Goal: Information Seeking & Learning: Understand process/instructions

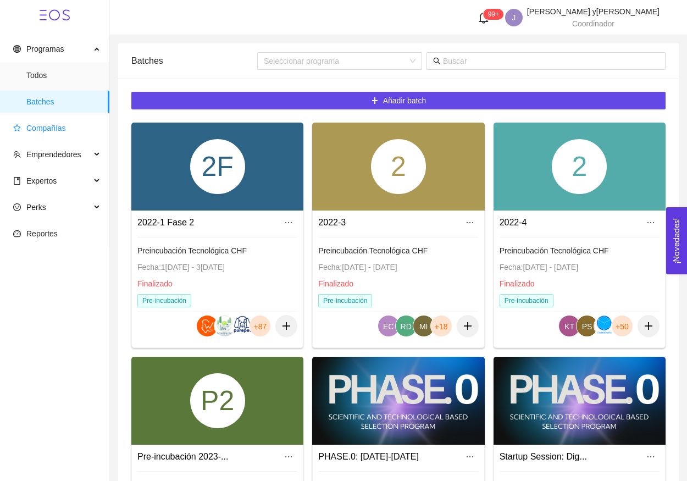
click at [69, 125] on span "Compañías" at bounding box center [56, 128] width 87 height 22
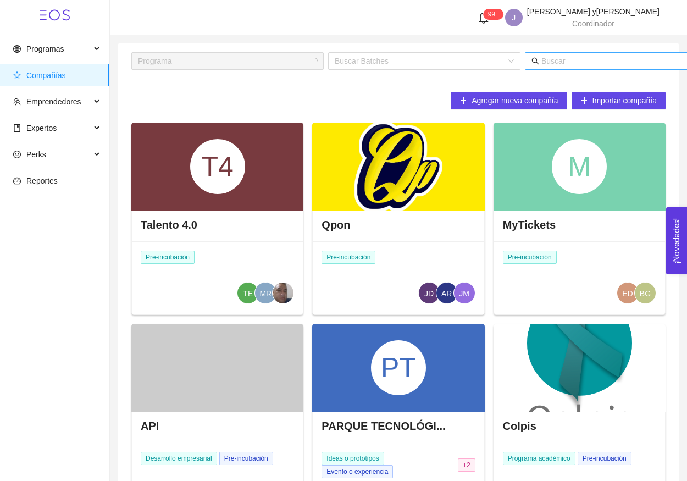
click at [553, 68] on span at bounding box center [644, 61] width 239 height 18
click at [553, 66] on input "text" at bounding box center [650, 61] width 216 height 12
type input "team"
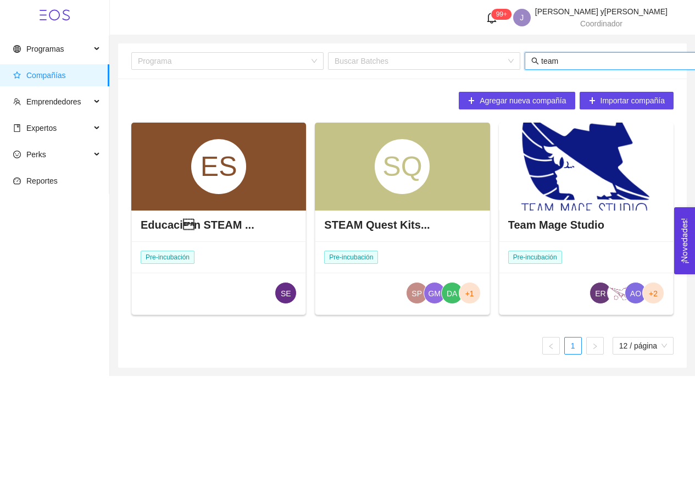
click at [532, 201] on div at bounding box center [586, 167] width 175 height 88
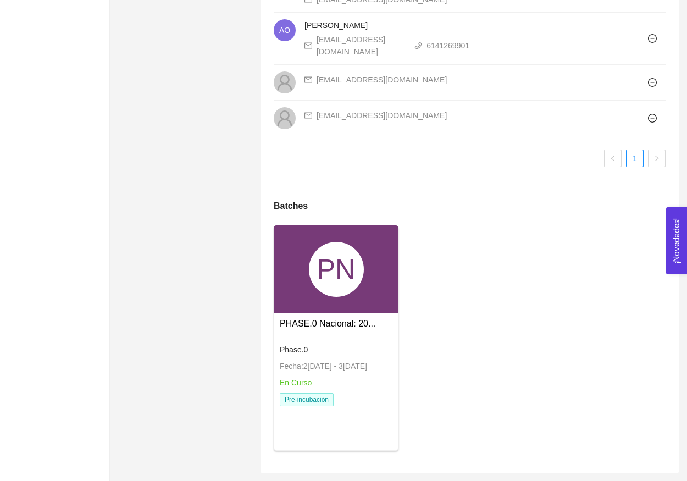
scroll to position [1047, 0]
click at [358, 302] on div "PN" at bounding box center [336, 269] width 125 height 88
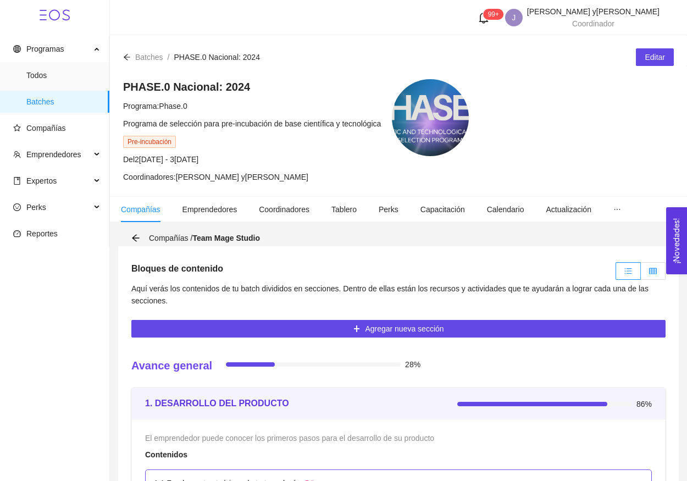
click at [655, 269] on icon "table" at bounding box center [653, 271] width 8 height 8
click at [641, 274] on input "radio" at bounding box center [641, 274] width 0 height 0
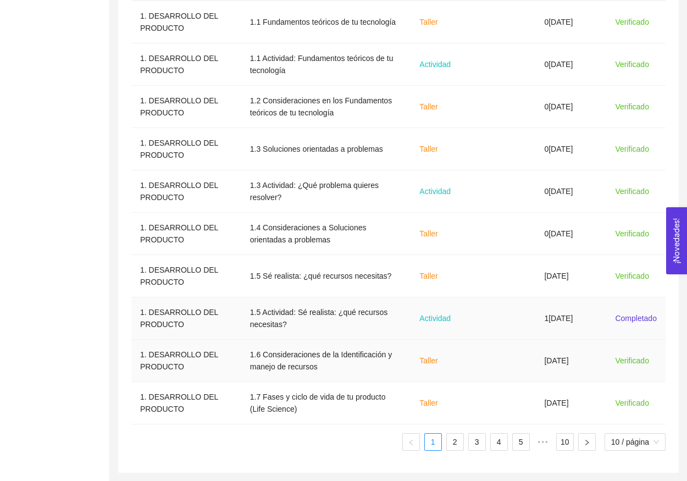
scroll to position [416, 0]
click at [454, 448] on link "2" at bounding box center [455, 442] width 16 height 16
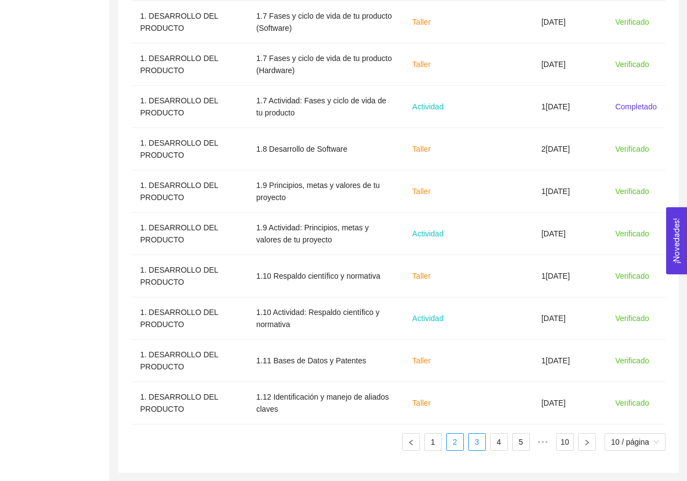
click at [476, 448] on link "3" at bounding box center [477, 442] width 16 height 16
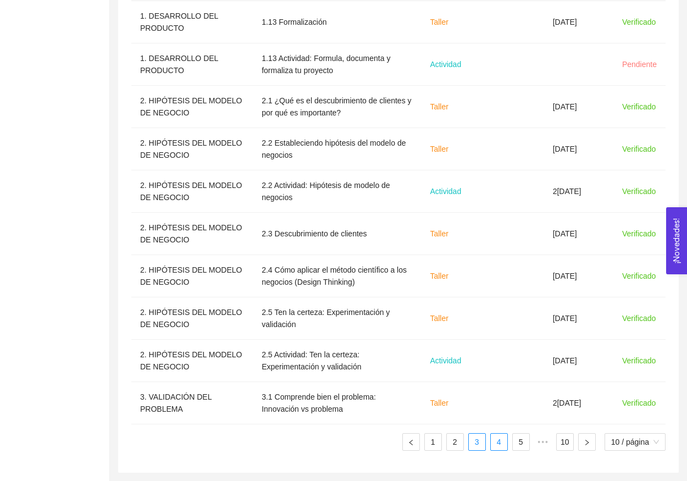
click at [497, 445] on link "4" at bounding box center [499, 442] width 16 height 16
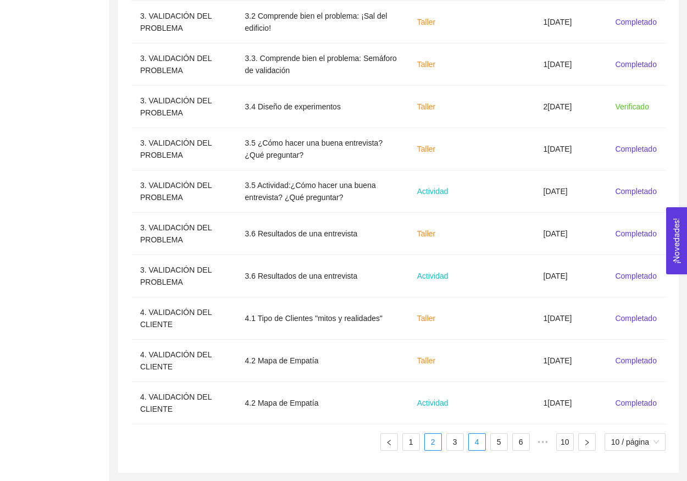
click at [432, 443] on link "2" at bounding box center [433, 442] width 16 height 16
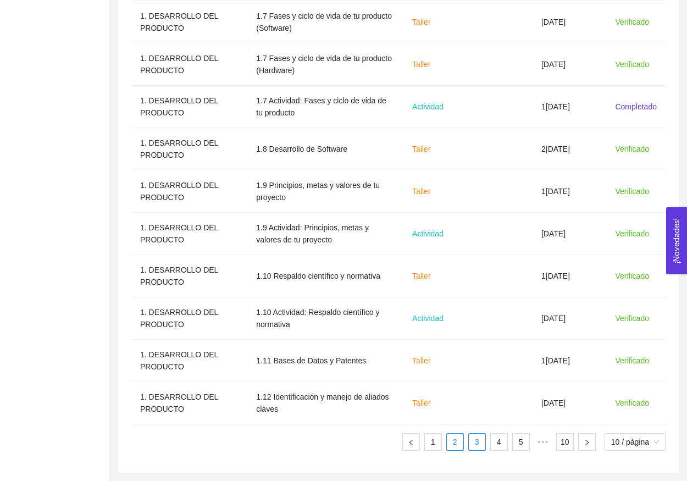
click at [478, 444] on link "3" at bounding box center [477, 442] width 16 height 16
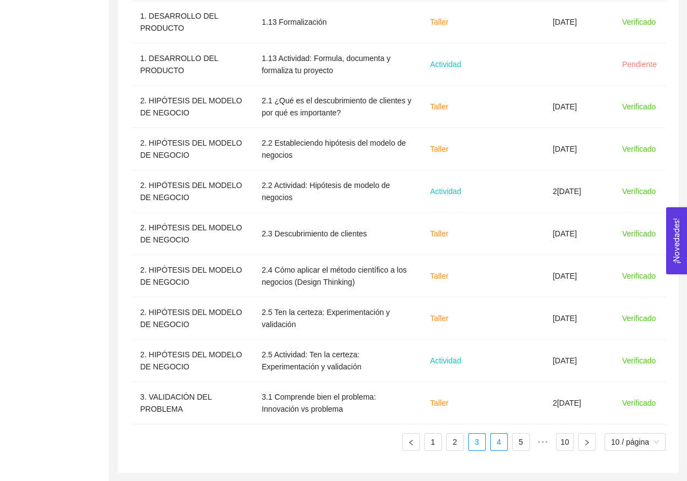
click at [499, 434] on link "4" at bounding box center [499, 442] width 16 height 16
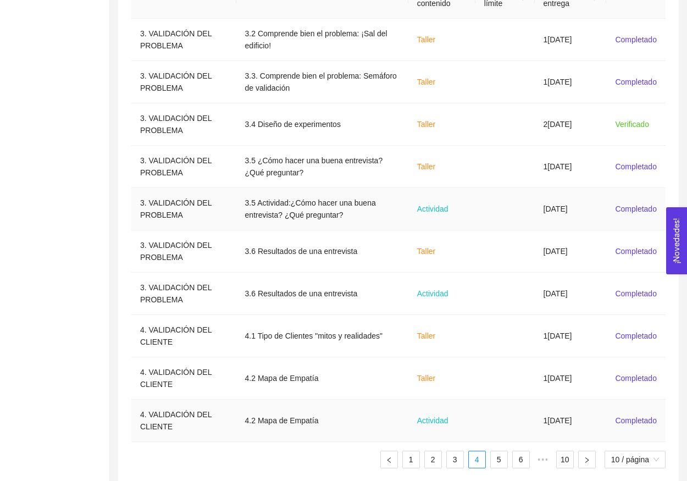
scroll to position [402, 0]
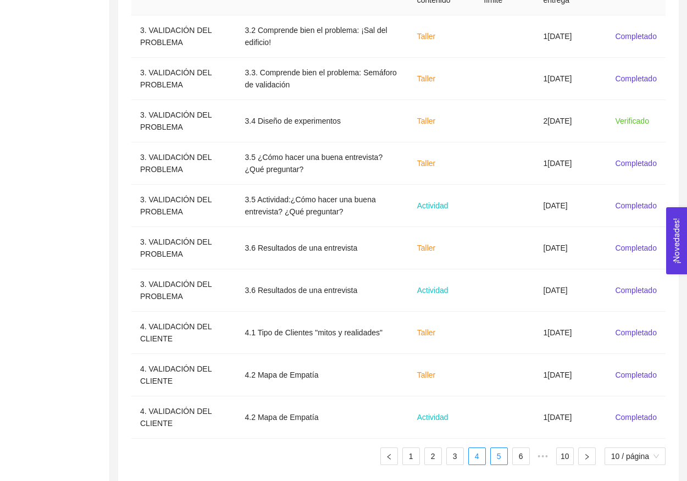
click at [499, 452] on link "5" at bounding box center [499, 456] width 16 height 16
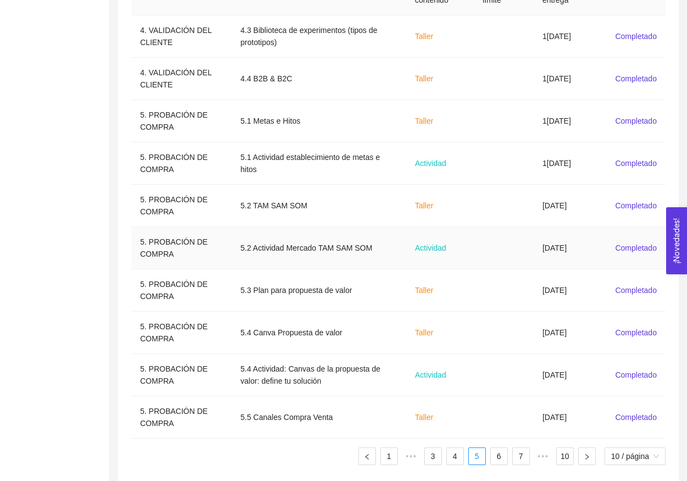
scroll to position [389, 0]
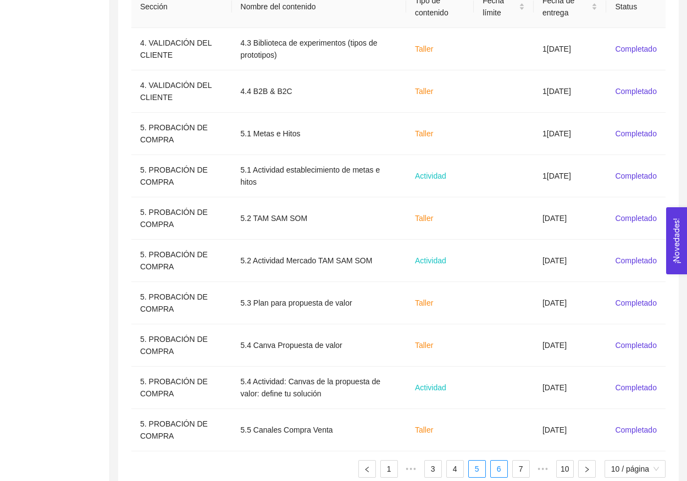
click at [503, 470] on link "6" at bounding box center [499, 469] width 16 height 16
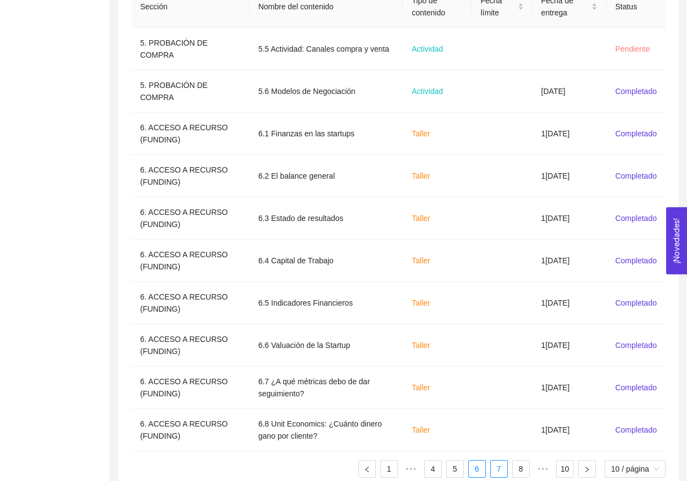
click at [501, 469] on link "7" at bounding box center [499, 469] width 16 height 16
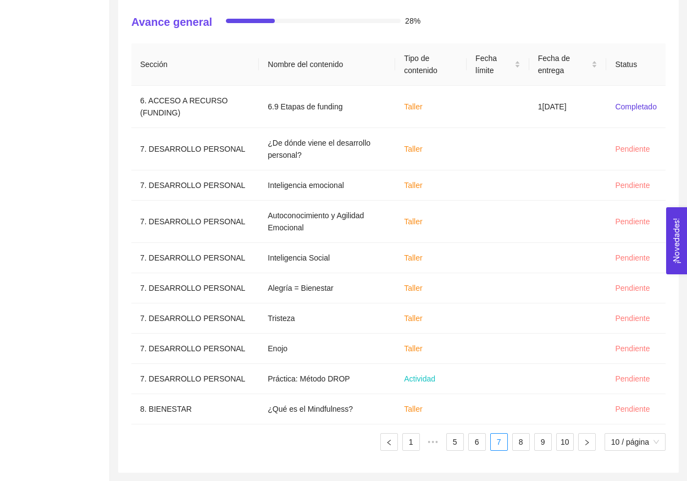
scroll to position [191, 0]
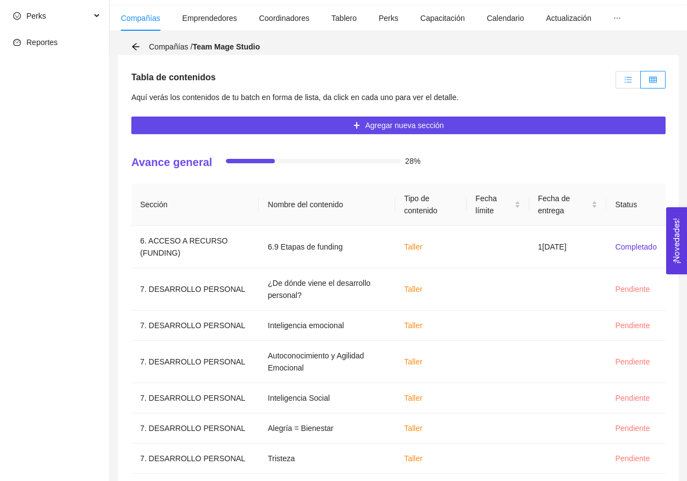
click at [621, 80] on label at bounding box center [628, 80] width 25 height 18
click at [616, 82] on input "radio" at bounding box center [616, 82] width 0 height 0
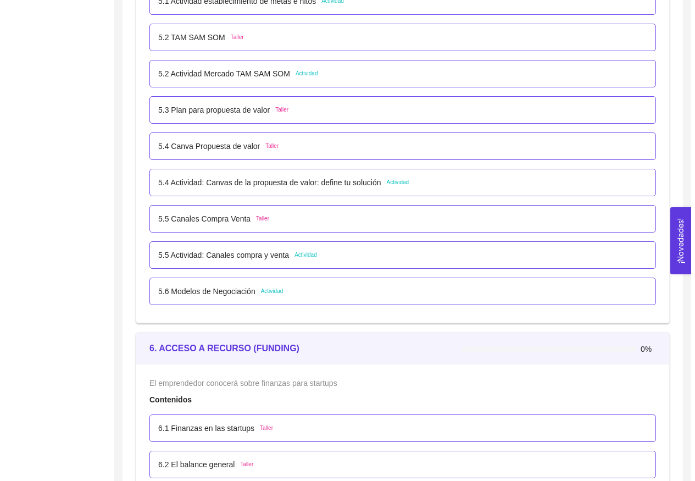
scroll to position [2621, 0]
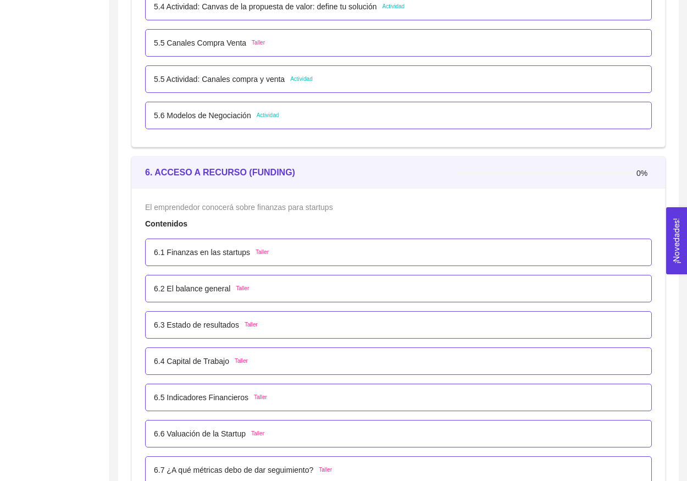
click at [207, 251] on p "6.1 Finanzas en las startups" at bounding box center [202, 252] width 96 height 12
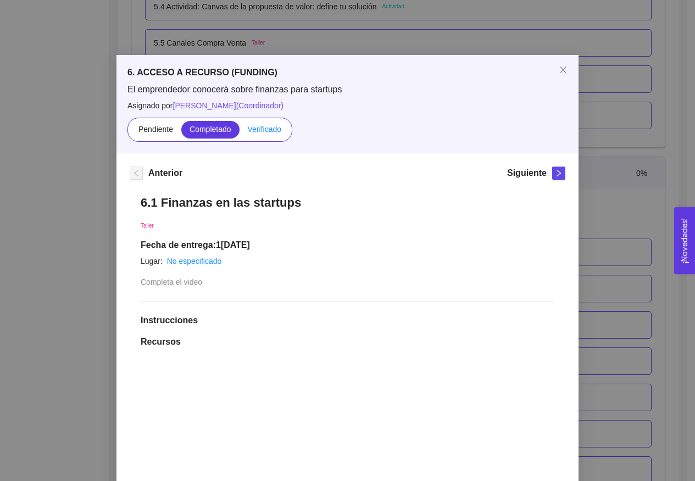
click at [269, 128] on span "Verificado" at bounding box center [265, 129] width 34 height 9
click at [240, 132] on input "Verificado" at bounding box center [240, 132] width 0 height 0
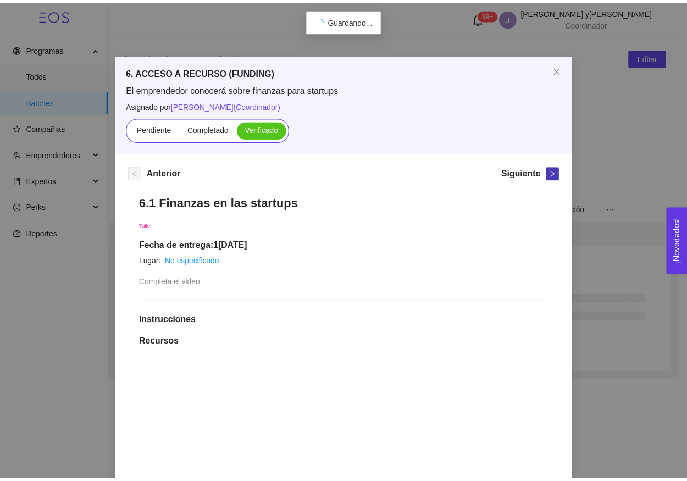
scroll to position [0, 0]
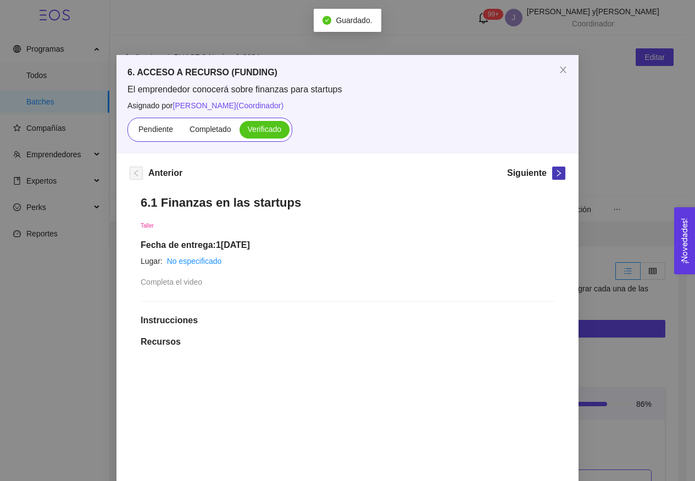
click at [553, 168] on button "button" at bounding box center [559, 173] width 13 height 13
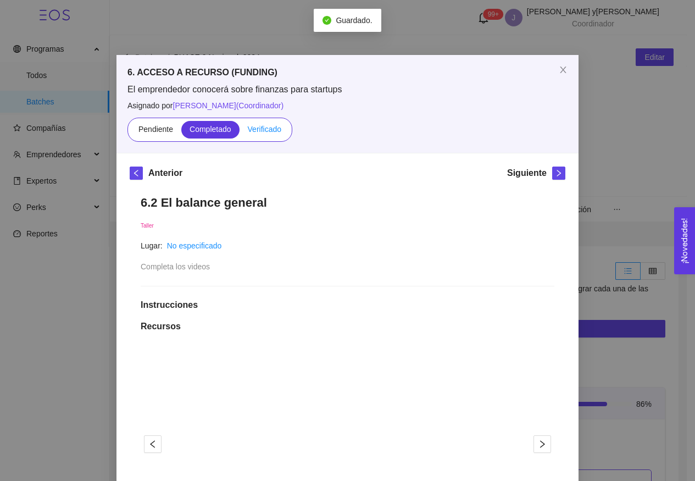
click at [269, 135] on label "Verificado" at bounding box center [265, 130] width 50 height 18
click at [240, 132] on input "Verificado" at bounding box center [240, 132] width 0 height 0
click at [555, 170] on icon "right" at bounding box center [559, 173] width 8 height 8
click at [275, 127] on span "Verificado" at bounding box center [265, 129] width 34 height 9
click at [240, 132] on input "Verificado" at bounding box center [240, 132] width 0 height 0
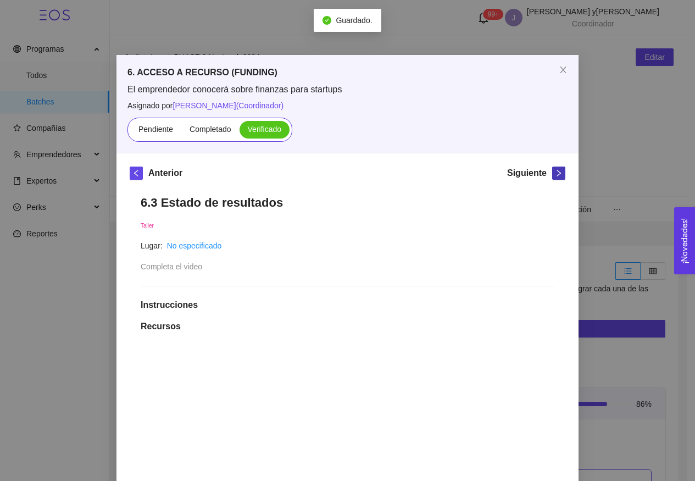
click at [555, 175] on icon "right" at bounding box center [559, 173] width 8 height 8
click at [261, 126] on span "Verificado" at bounding box center [265, 129] width 34 height 9
click at [240, 132] on input "Verificado" at bounding box center [240, 132] width 0 height 0
click at [557, 174] on icon "right" at bounding box center [559, 173] width 8 height 8
click at [264, 126] on span "Verificado" at bounding box center [265, 129] width 34 height 9
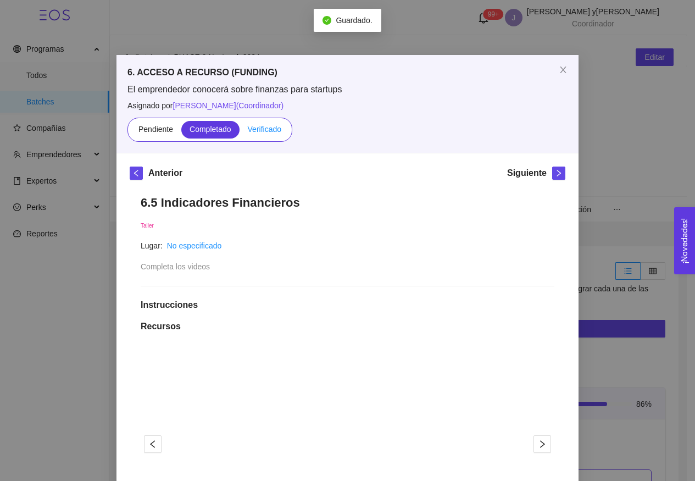
click at [240, 132] on input "Verificado" at bounding box center [240, 132] width 0 height 0
click at [558, 173] on icon "right" at bounding box center [559, 173] width 8 height 8
click at [262, 130] on span "Verificado" at bounding box center [265, 129] width 34 height 9
click at [240, 132] on input "Verificado" at bounding box center [240, 132] width 0 height 0
click at [558, 174] on icon "right" at bounding box center [559, 173] width 8 height 8
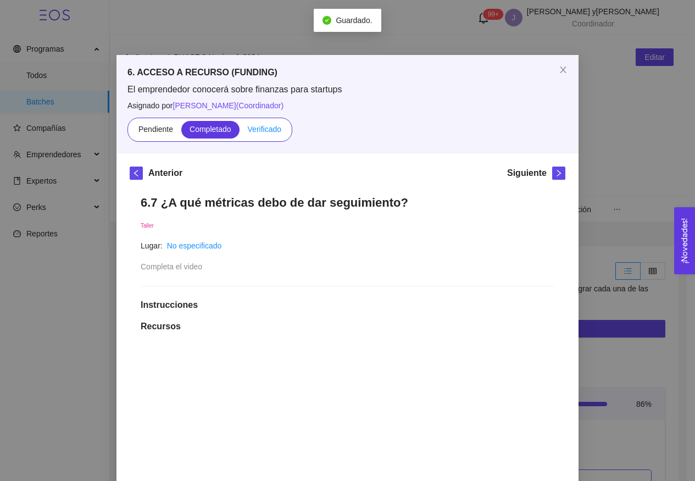
click at [274, 123] on label "Verificado" at bounding box center [265, 130] width 50 height 18
click at [240, 132] on input "Verificado" at bounding box center [240, 132] width 0 height 0
click at [272, 127] on span "Verificado" at bounding box center [265, 129] width 34 height 9
click at [240, 132] on input "Verificado" at bounding box center [240, 132] width 0 height 0
click at [556, 171] on icon "right" at bounding box center [559, 173] width 8 height 8
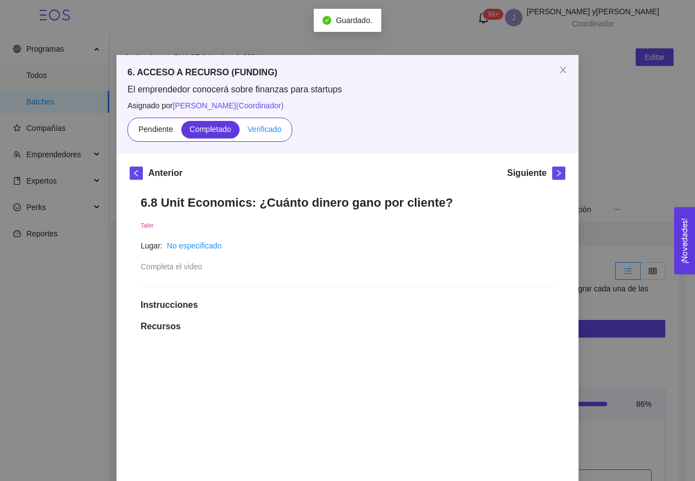
click at [273, 125] on span "Verificado" at bounding box center [265, 129] width 34 height 9
click at [240, 132] on input "Verificado" at bounding box center [240, 132] width 0 height 0
click at [559, 173] on span "right" at bounding box center [559, 173] width 12 height 8
click at [264, 131] on span "Verificado" at bounding box center [265, 129] width 34 height 9
click at [240, 132] on input "Verificado" at bounding box center [240, 132] width 0 height 0
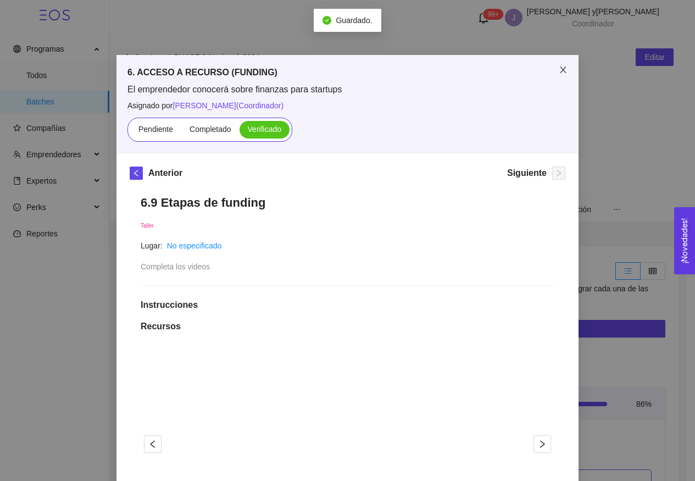
click at [552, 70] on span "Close" at bounding box center [563, 70] width 31 height 31
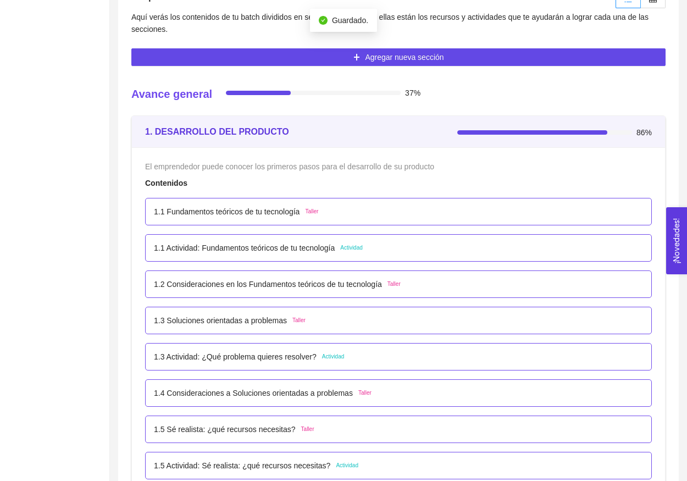
scroll to position [268, 0]
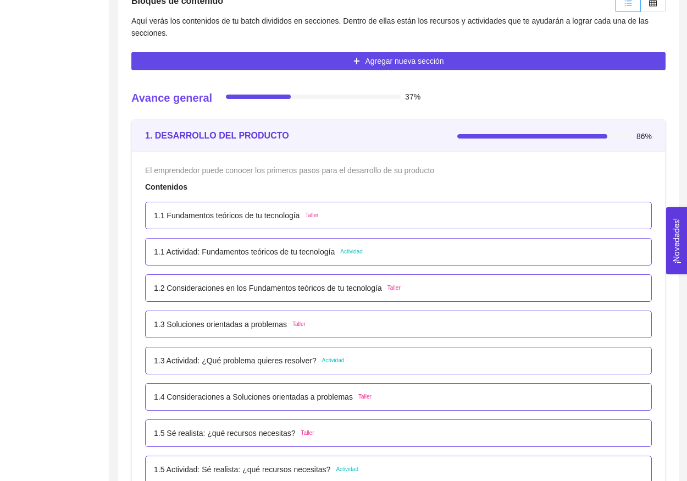
click at [351, 253] on span "Actividad" at bounding box center [351, 251] width 23 height 9
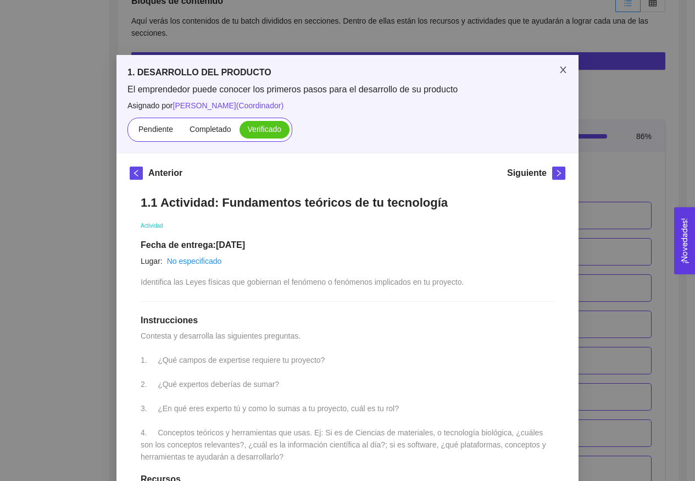
click at [551, 76] on span "Close" at bounding box center [563, 70] width 31 height 31
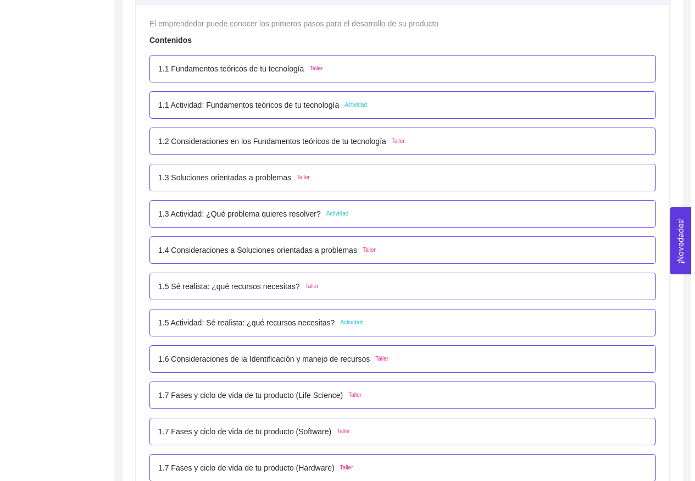
scroll to position [432, 0]
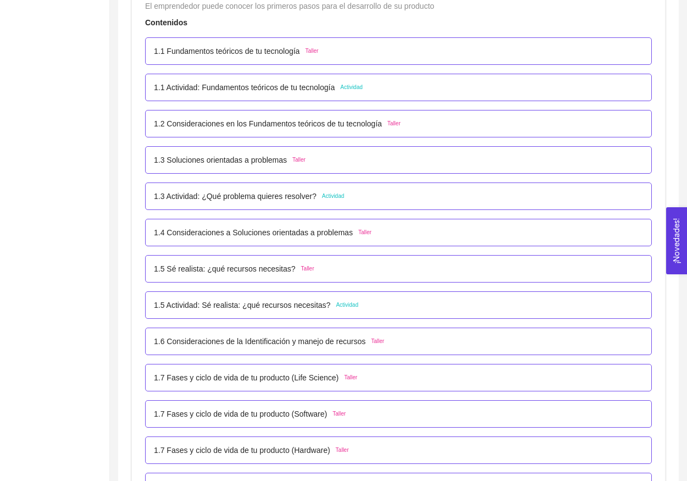
click at [317, 191] on p "1.3 Actividad: ¿Qué problema quieres resolver?" at bounding box center [235, 196] width 163 height 12
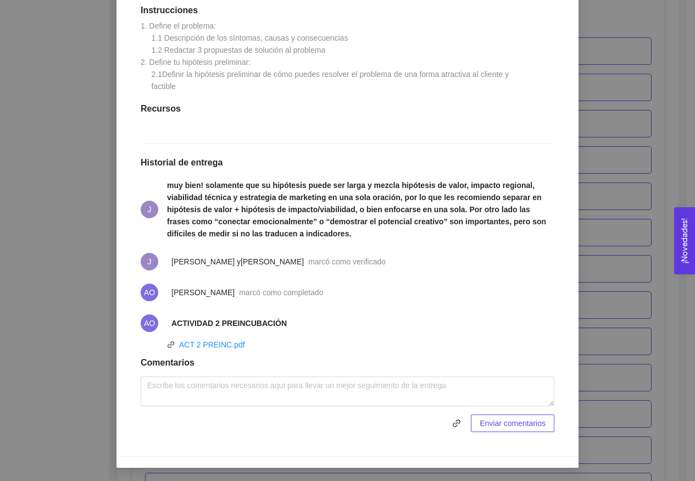
scroll to position [320, 0]
click at [631, 256] on div "1. DESARROLLO DEL PRODUCTO El emprendedor puede conocer los primeros pasos para…" at bounding box center [347, 240] width 695 height 481
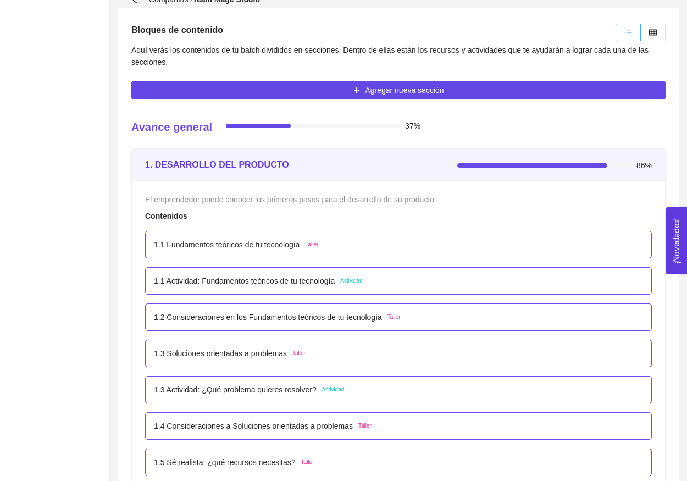
scroll to position [38, 0]
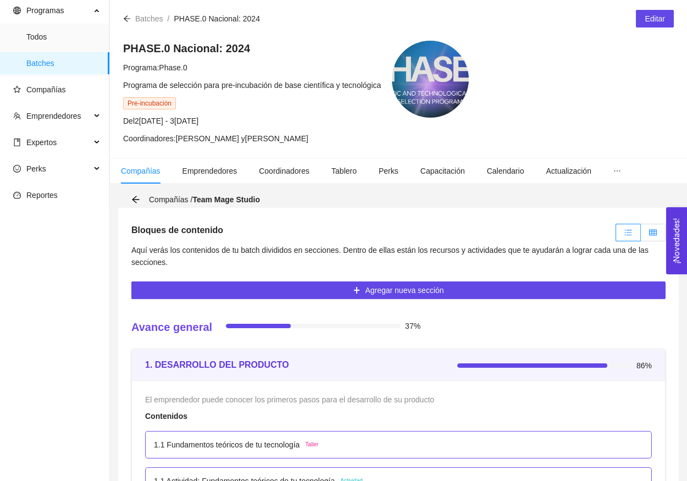
click at [651, 229] on icon "table" at bounding box center [653, 233] width 8 height 8
click at [641, 235] on input "radio" at bounding box center [641, 235] width 0 height 0
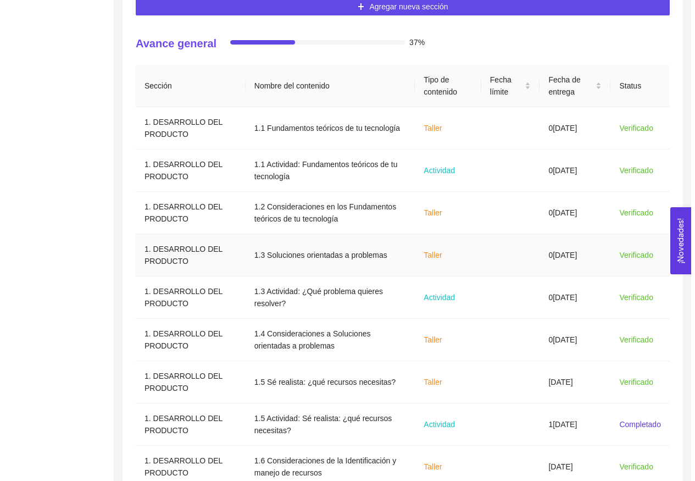
scroll to position [321, 0]
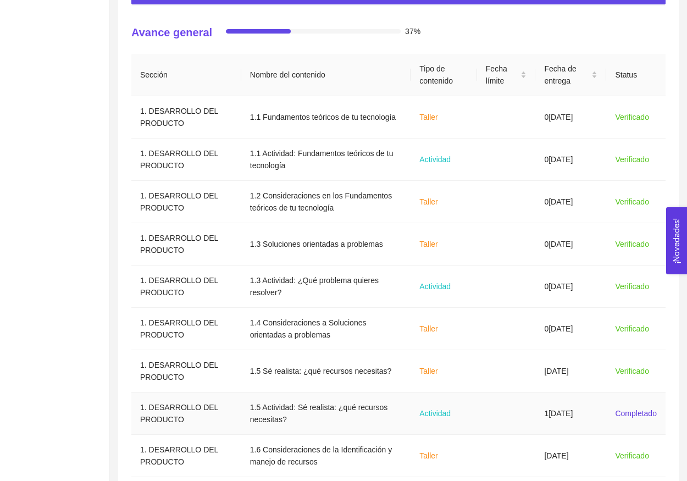
click at [460, 418] on td "Actividad" at bounding box center [444, 414] width 67 height 42
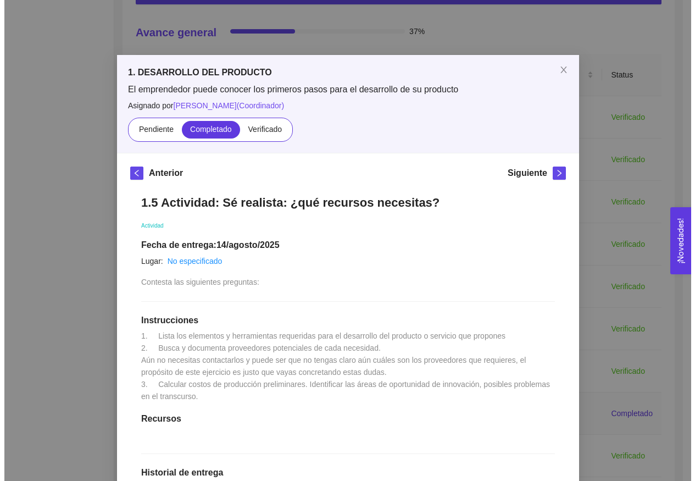
scroll to position [0, 0]
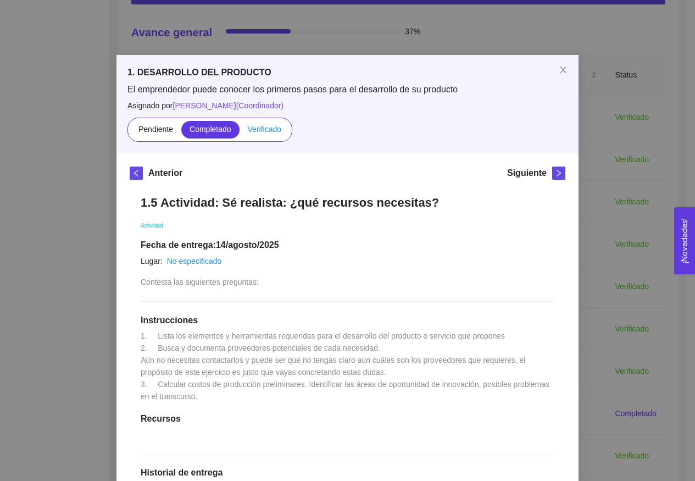
click at [255, 130] on span "Verificado" at bounding box center [265, 129] width 34 height 9
click at [240, 132] on input "Verificado" at bounding box center [240, 132] width 0 height 0
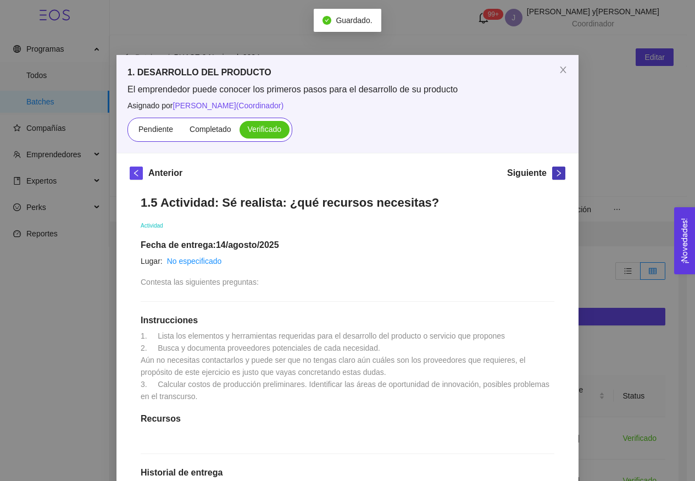
click at [558, 168] on button "button" at bounding box center [559, 173] width 13 height 13
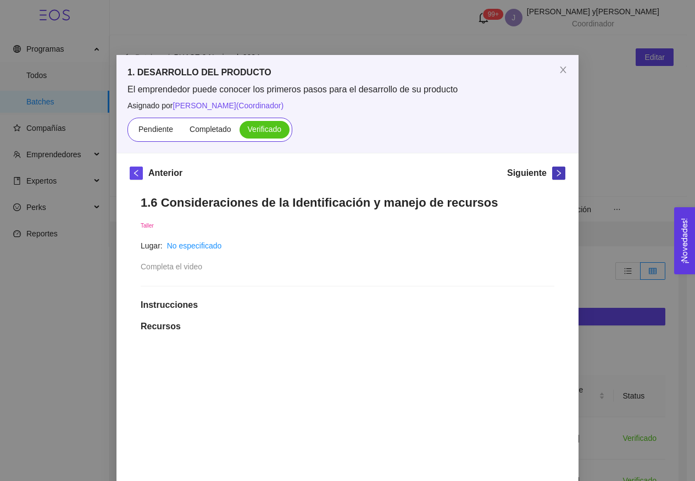
click at [558, 168] on button "button" at bounding box center [559, 173] width 13 height 13
click at [556, 76] on span "Close" at bounding box center [563, 70] width 31 height 31
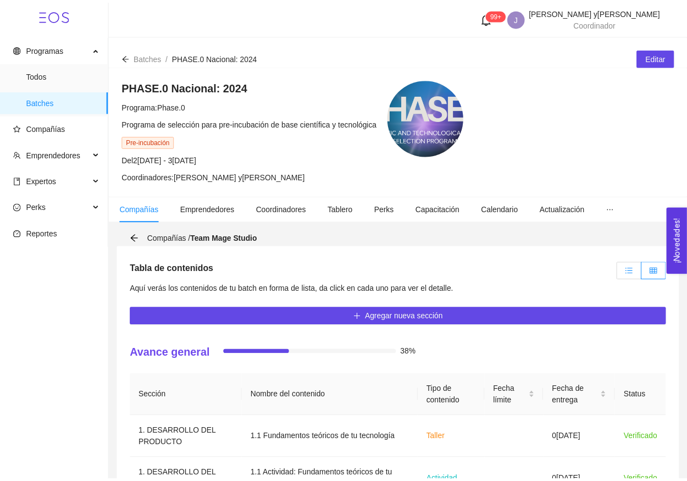
scroll to position [152, 0]
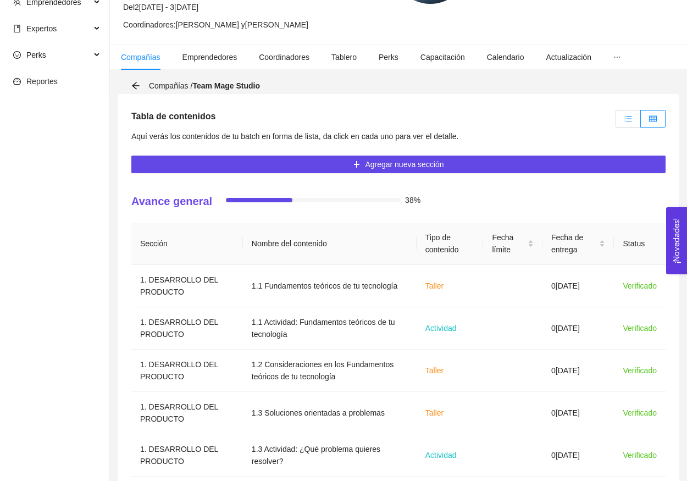
click at [628, 123] on span at bounding box center [629, 118] width 8 height 9
click at [616, 121] on input "radio" at bounding box center [616, 121] width 0 height 0
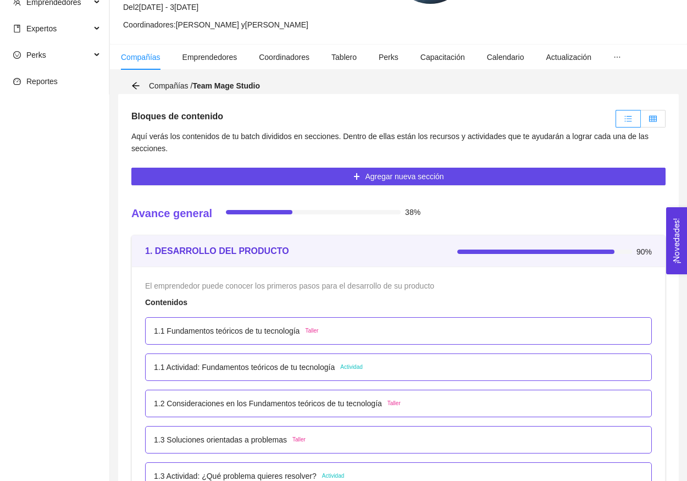
click at [651, 118] on icon "table" at bounding box center [653, 119] width 8 height 8
click at [641, 121] on input "radio" at bounding box center [641, 121] width 0 height 0
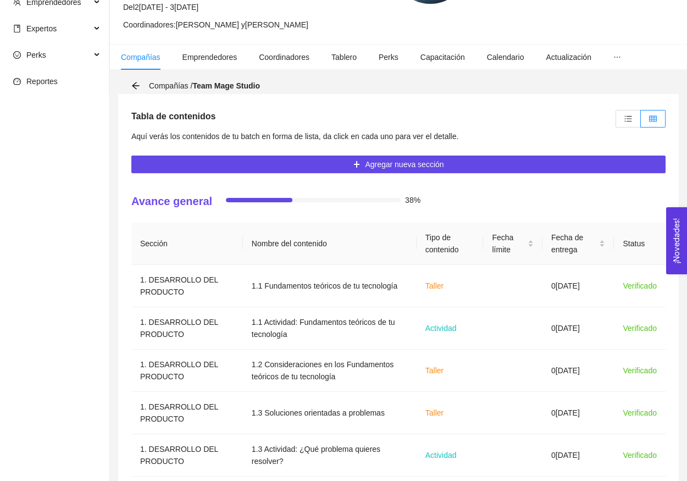
scroll to position [416, 0]
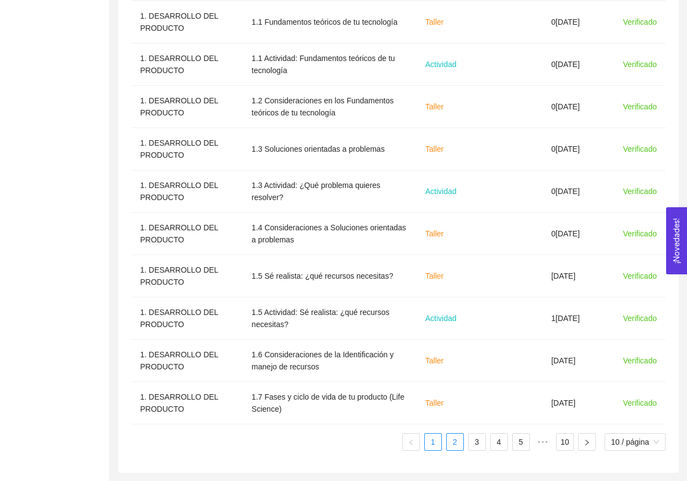
click at [461, 443] on link "2" at bounding box center [455, 442] width 16 height 16
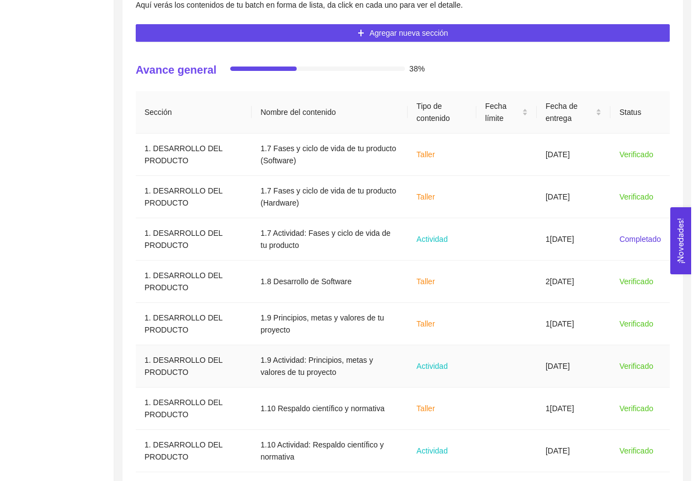
scroll to position [266, 0]
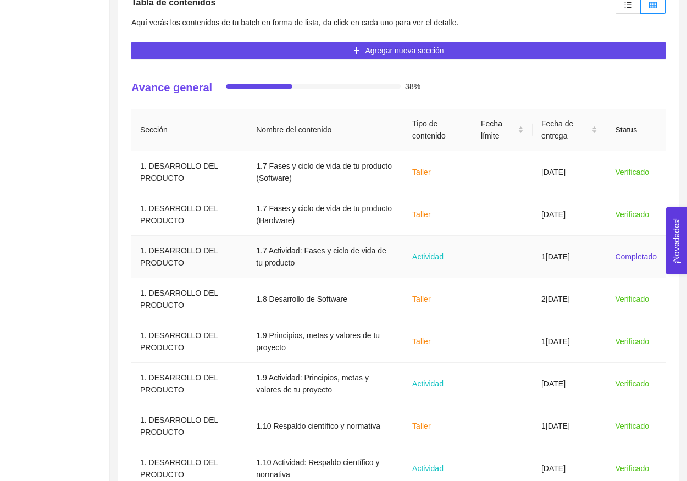
click at [560, 260] on td "1[DATE]" at bounding box center [570, 257] width 74 height 42
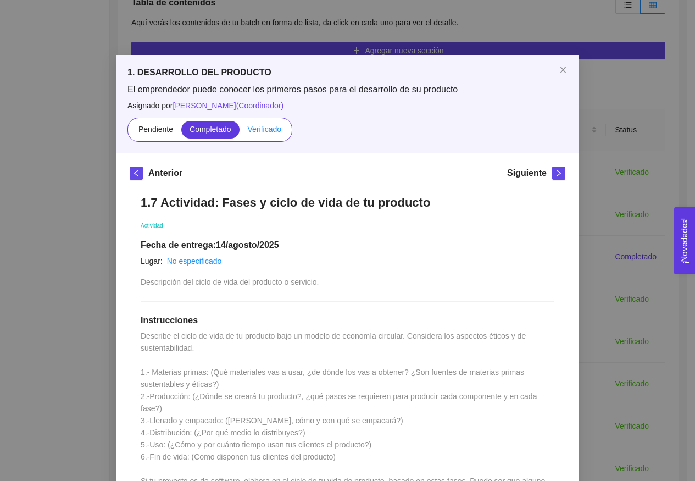
click at [270, 134] on label "Verificado" at bounding box center [265, 130] width 50 height 18
click at [240, 132] on input "Verificado" at bounding box center [240, 132] width 0 height 0
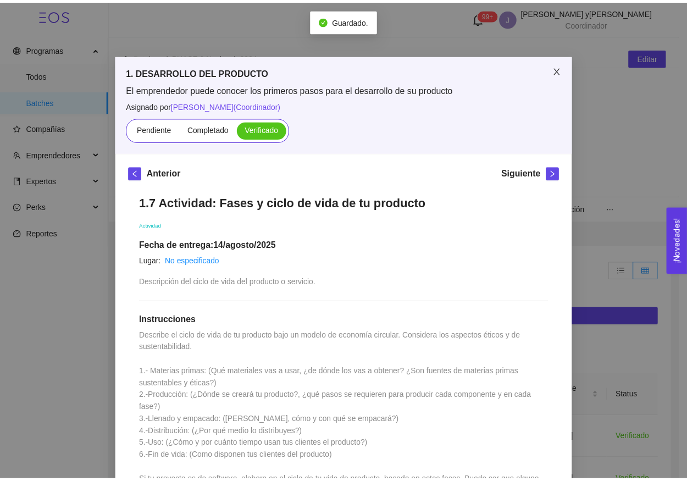
scroll to position [0, 0]
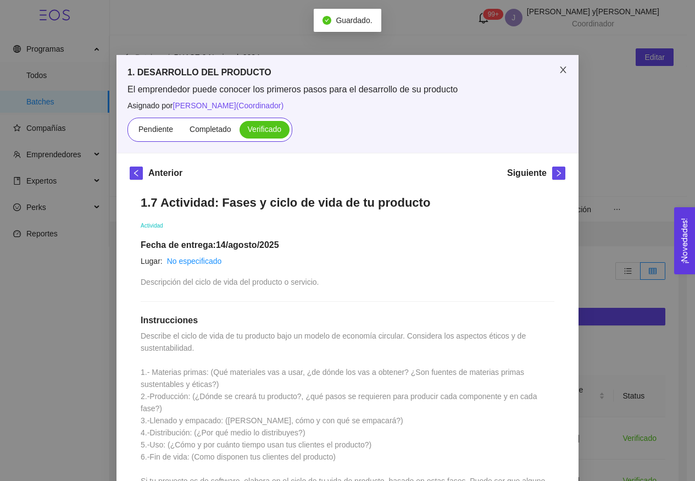
click at [561, 67] on icon "close" at bounding box center [563, 69] width 9 height 9
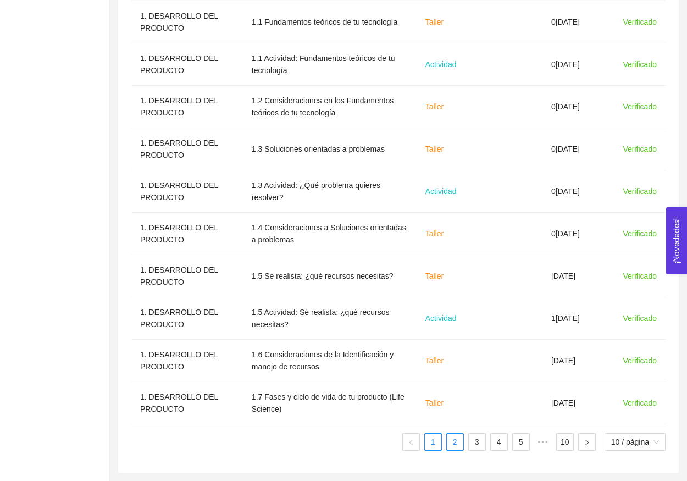
click at [455, 442] on link "2" at bounding box center [455, 442] width 16 height 16
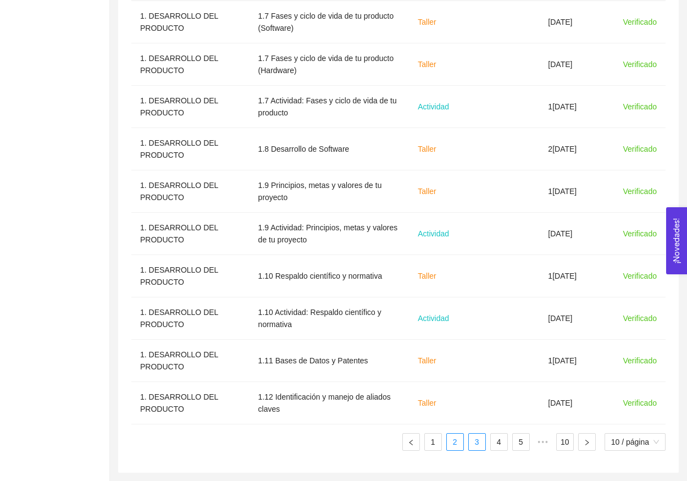
scroll to position [416, 0]
click at [472, 441] on link "3" at bounding box center [477, 442] width 16 height 16
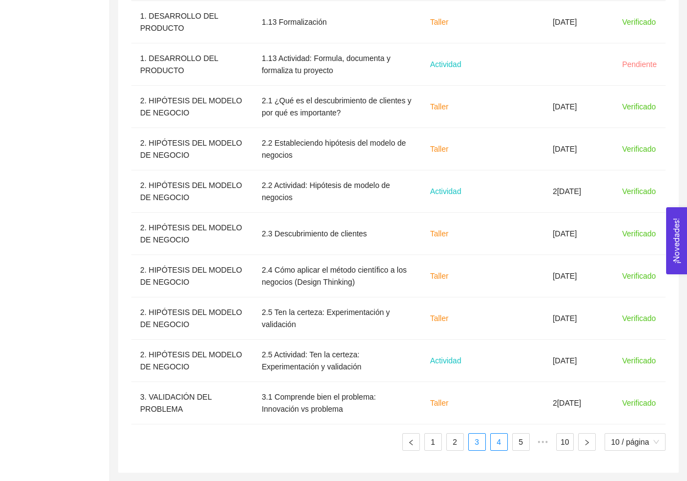
click at [498, 443] on link "4" at bounding box center [499, 442] width 16 height 16
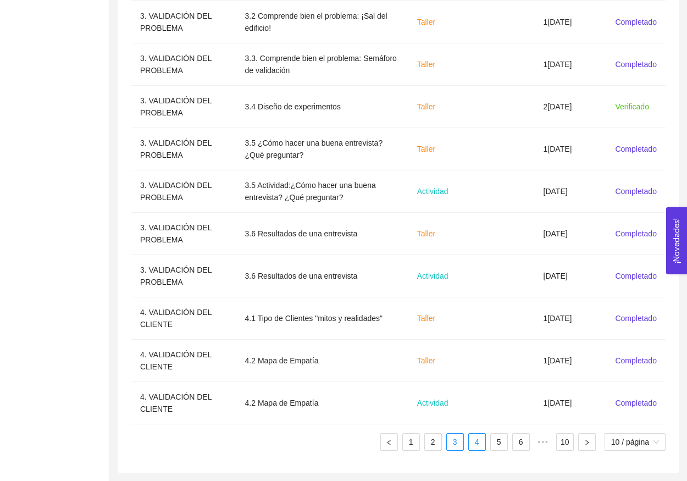
click at [458, 443] on link "3" at bounding box center [455, 442] width 16 height 16
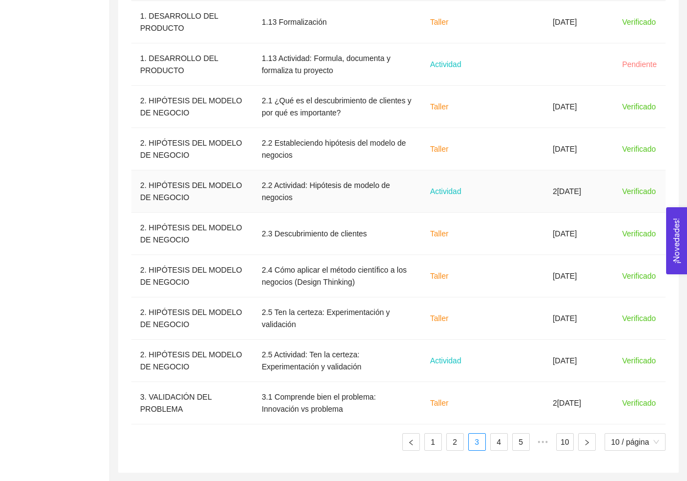
click at [513, 196] on td at bounding box center [516, 191] width 58 height 42
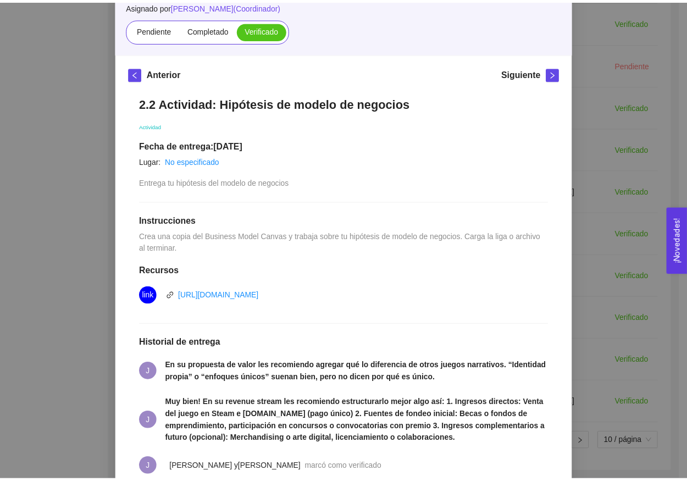
scroll to position [129, 0]
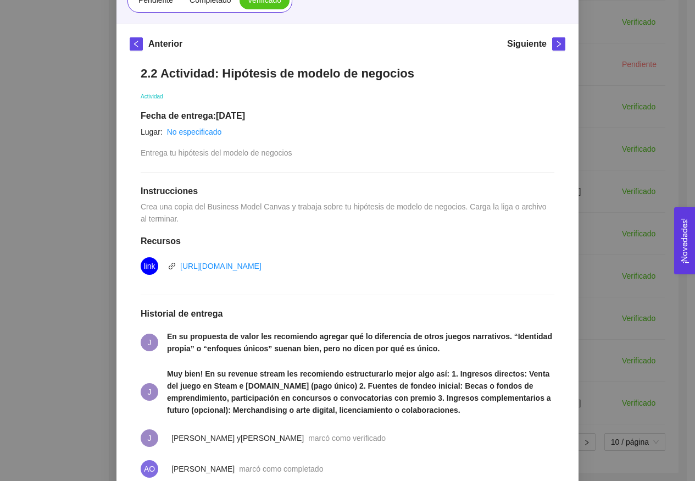
click at [596, 227] on div "2. HIPÓTESIS DEL MODELO DE NEGOCIO El emprendedor puede establecer su hipótesis…" at bounding box center [347, 240] width 695 height 481
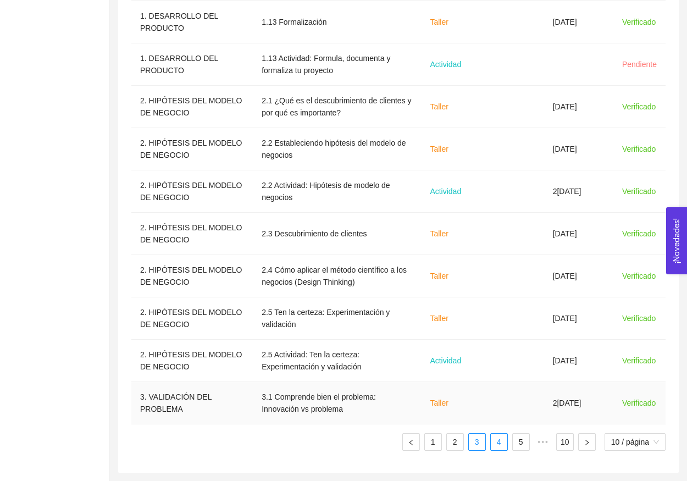
scroll to position [416, 0]
click at [495, 444] on link "4" at bounding box center [499, 442] width 16 height 16
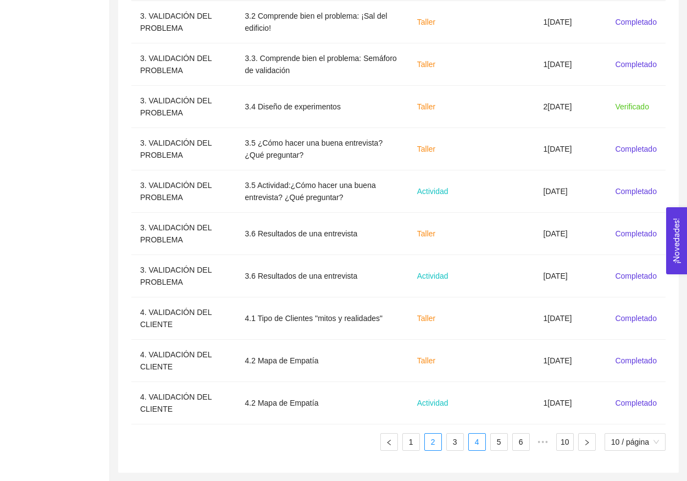
click at [454, 443] on link "3" at bounding box center [455, 442] width 16 height 16
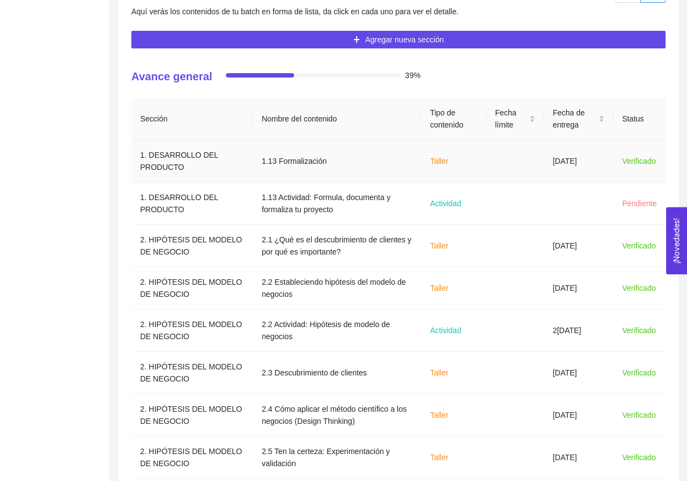
scroll to position [203, 0]
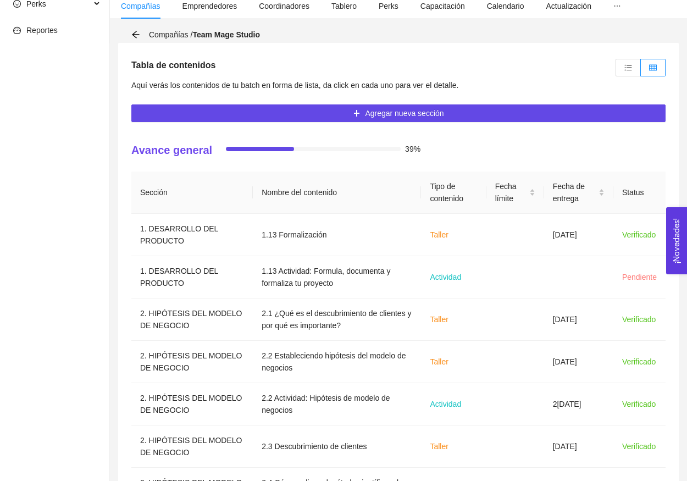
click at [628, 87] on div "Tabla de contenidos Aquí verás los contenidos de tu batch en forma de lista, da…" at bounding box center [398, 364] width 561 height 643
click at [628, 64] on icon "unordered-list" at bounding box center [629, 68] width 8 height 8
click at [616, 70] on input "radio" at bounding box center [616, 70] width 0 height 0
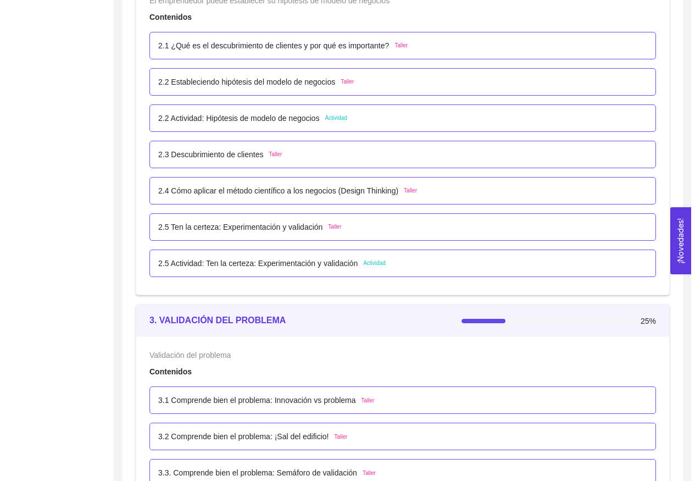
scroll to position [1495, 0]
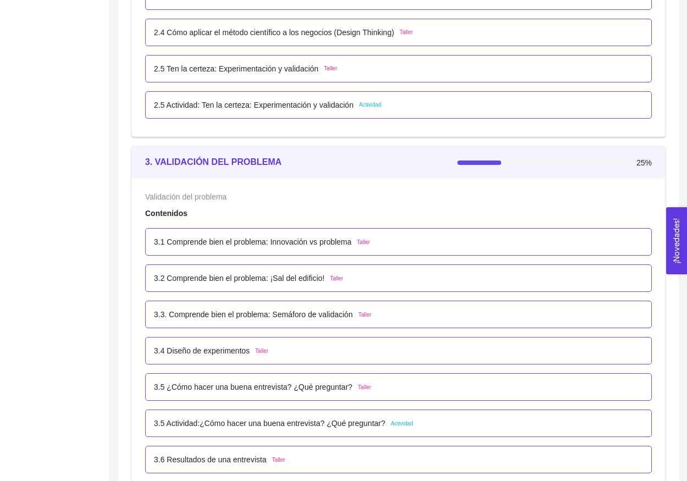
click at [280, 242] on p "3.1 Comprende bien el problema: Innovación vs problema" at bounding box center [253, 242] width 198 height 12
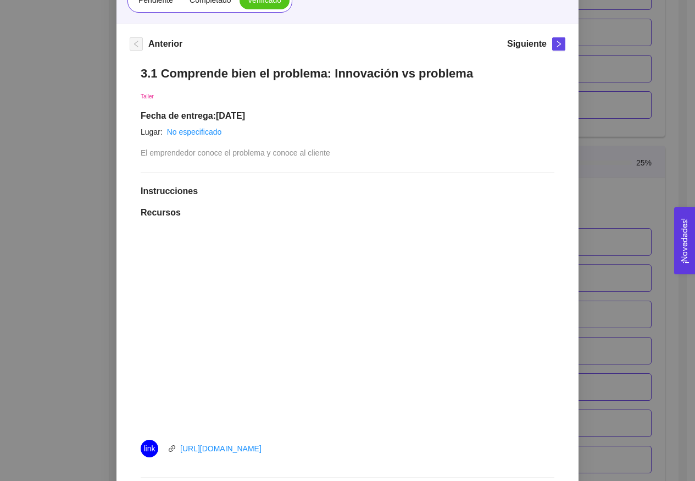
scroll to position [0, 0]
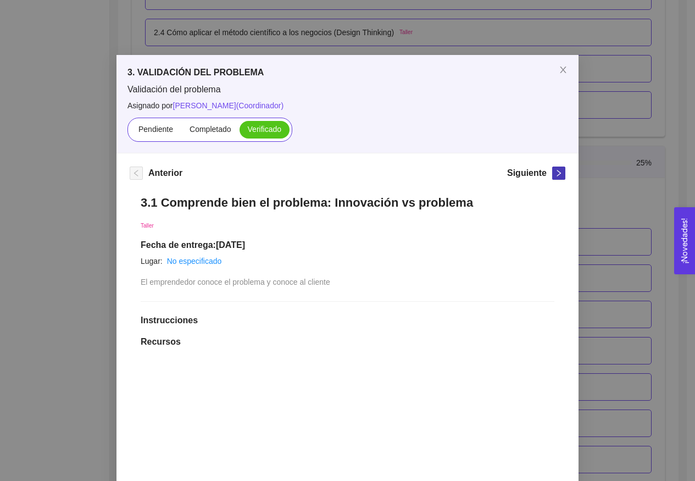
click at [553, 178] on button "button" at bounding box center [559, 173] width 13 height 13
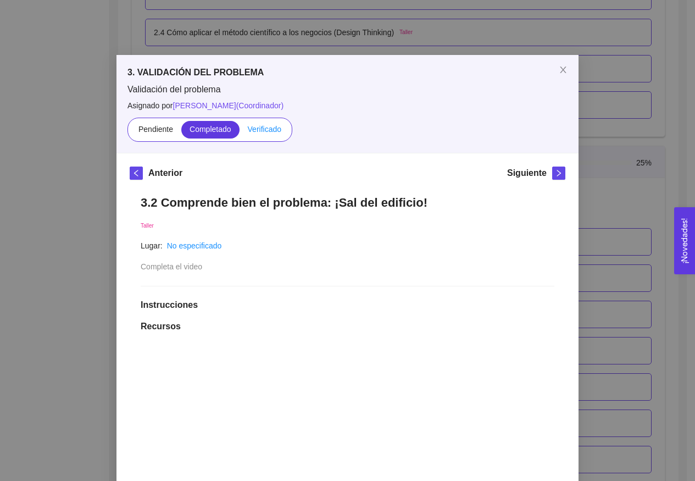
click at [262, 130] on span "Verificado" at bounding box center [265, 129] width 34 height 9
click at [240, 132] on input "Verificado" at bounding box center [240, 132] width 0 height 0
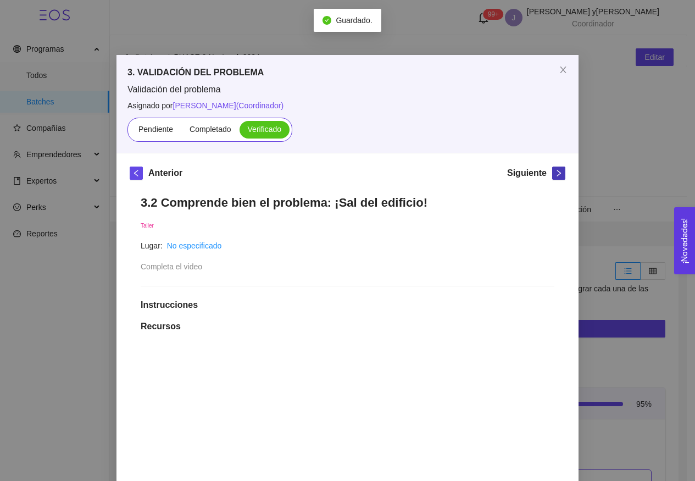
click at [555, 176] on icon "right" at bounding box center [559, 173] width 8 height 8
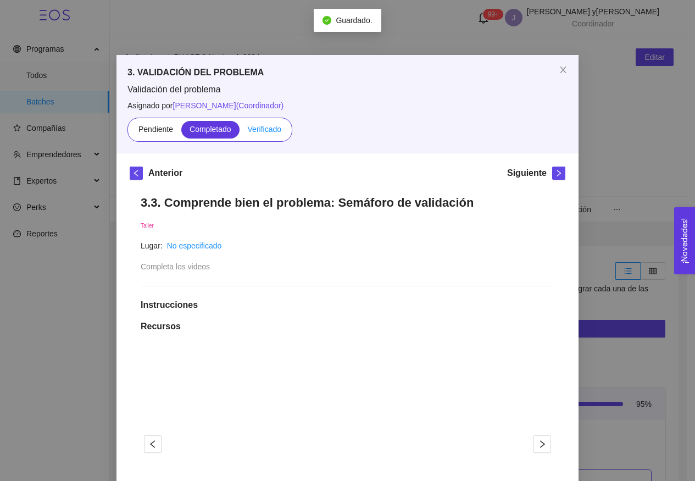
click at [268, 129] on span "Verificado" at bounding box center [265, 129] width 34 height 9
click at [240, 132] on input "Verificado" at bounding box center [240, 132] width 0 height 0
click at [555, 173] on icon "right" at bounding box center [559, 173] width 8 height 8
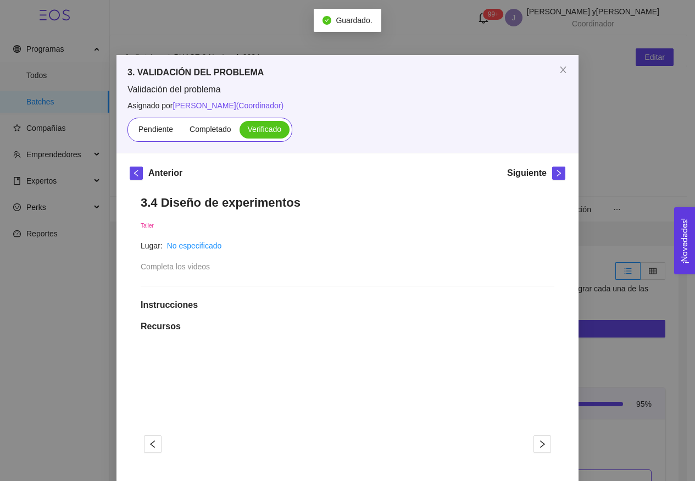
click at [546, 171] on div "Siguiente" at bounding box center [536, 176] width 58 height 18
click at [555, 176] on icon "right" at bounding box center [559, 173] width 8 height 8
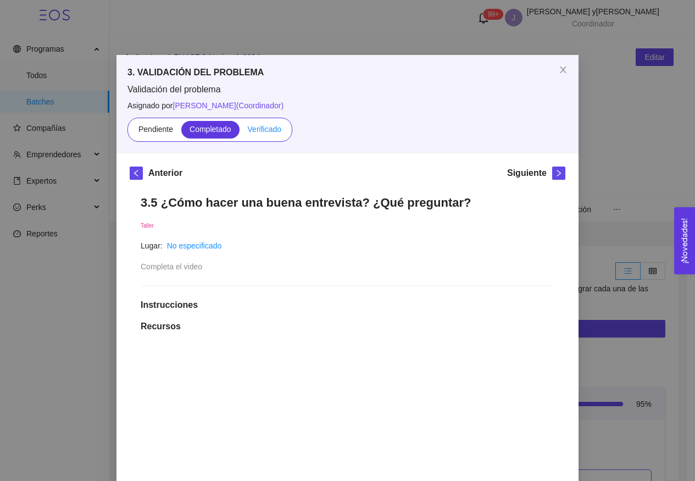
click at [253, 125] on span "Verificado" at bounding box center [265, 129] width 34 height 9
click at [240, 132] on input "Verificado" at bounding box center [240, 132] width 0 height 0
click at [556, 172] on icon "right" at bounding box center [559, 173] width 8 height 8
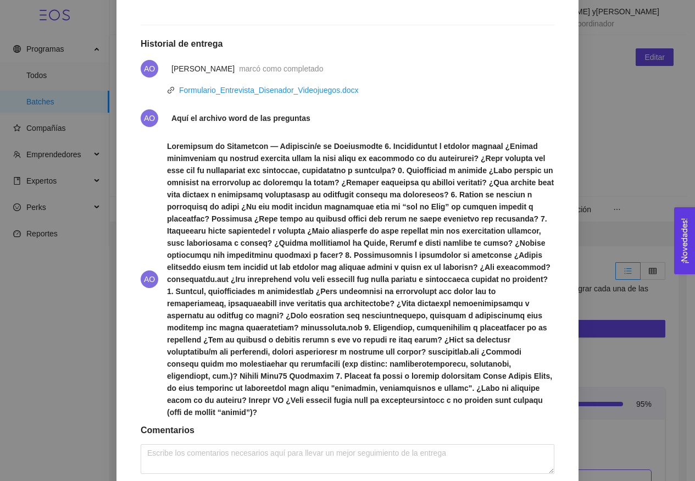
scroll to position [410, 0]
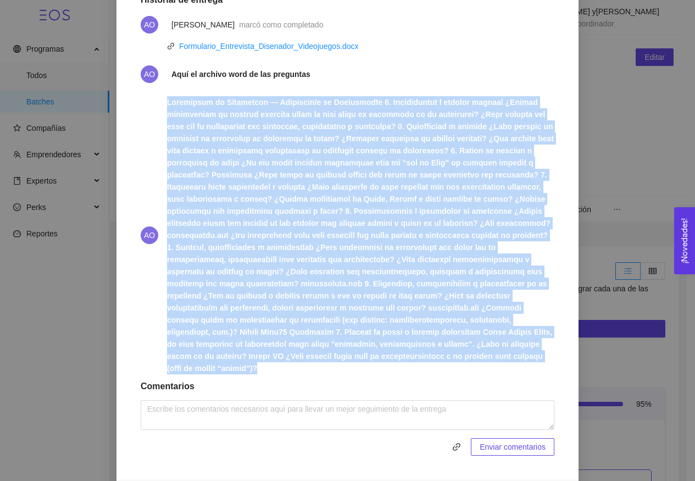
drag, startPoint x: 163, startPoint y: 140, endPoint x: 335, endPoint y: 400, distance: 311.8
click at [335, 374] on span at bounding box center [361, 235] width 388 height 278
copy strong "Loremipsum do Sitametcon — Adipiscin/e se Doeiusmodte 1. Incididuntut l etdolor…"
click at [335, 374] on span at bounding box center [361, 235] width 388 height 278
click at [228, 51] on link "Formulario_Entrevista_Disenador_Videojuegos.docx" at bounding box center [269, 46] width 180 height 9
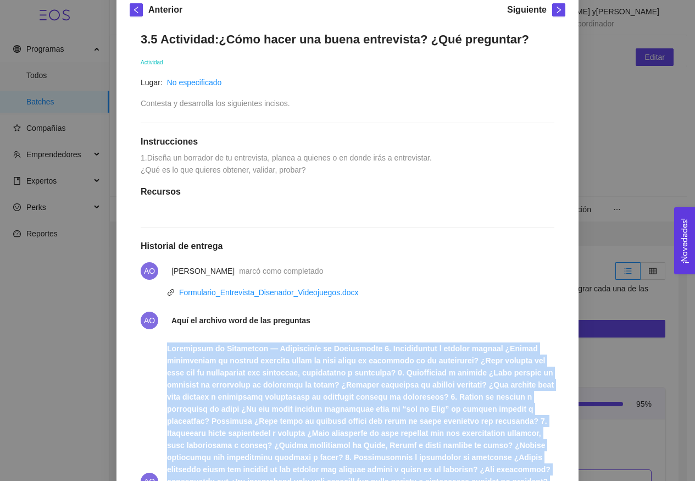
scroll to position [222, 0]
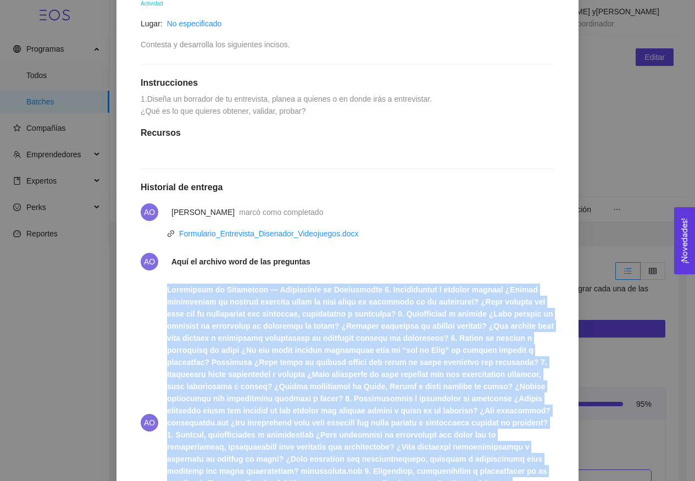
drag, startPoint x: 351, startPoint y: 286, endPoint x: 391, endPoint y: 314, distance: 49.0
click at [391, 314] on li "AO" at bounding box center [348, 422] width 414 height 291
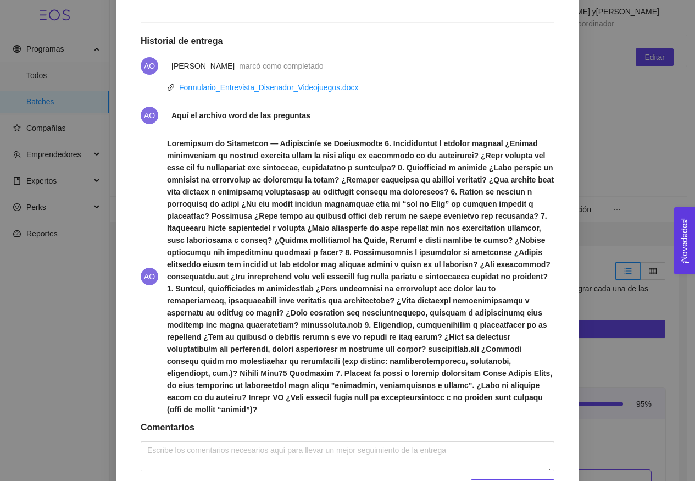
click at [367, 85] on div "3.5 Actividad:¿Cómo hacer una buena entrevista? ¿Qué preguntar? Actividad Lugar…" at bounding box center [348, 162] width 436 height 692
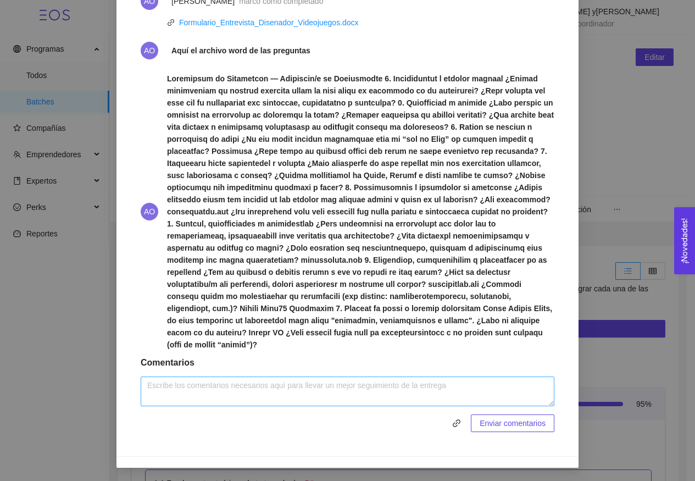
scroll to position [468, 0]
click at [284, 383] on textarea at bounding box center [348, 392] width 414 height 30
type textarea "muy bien! les recomiendo quitar las citas para que no distraigan de las pregunt…"
